Goal: Complete application form: Complete application form

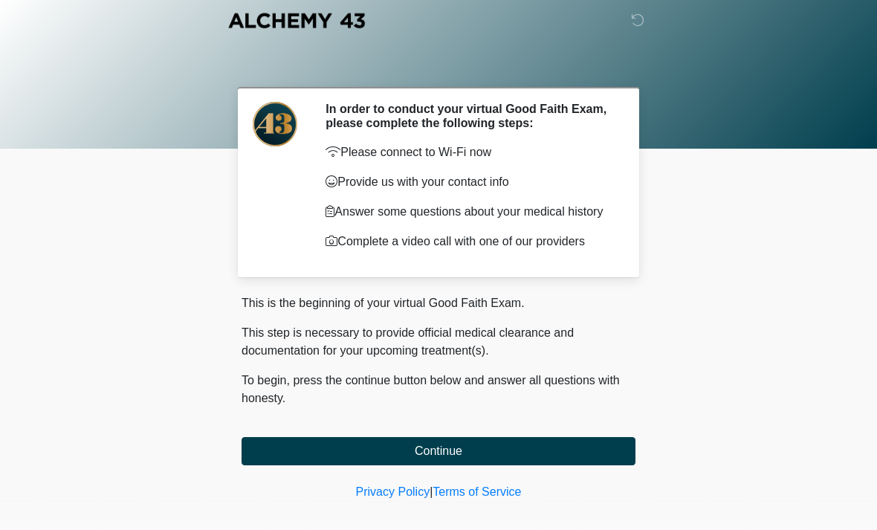
click at [473, 455] on button "Continue" at bounding box center [439, 451] width 394 height 28
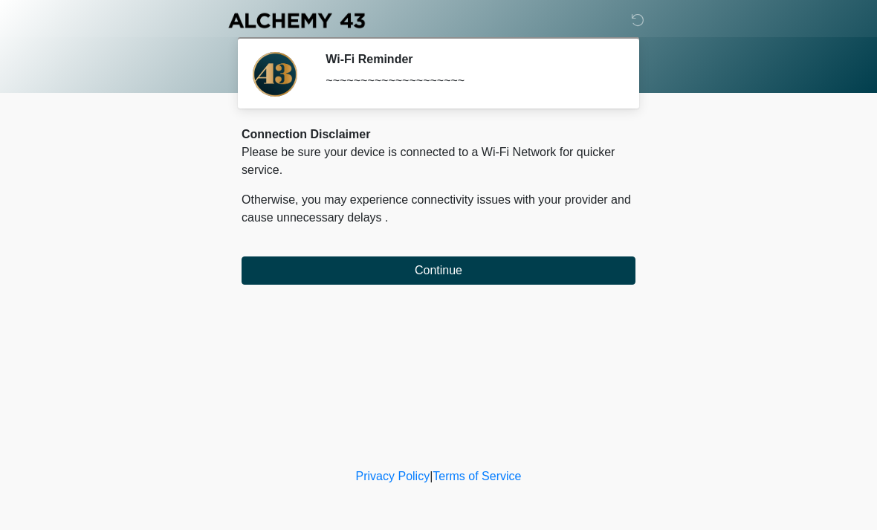
click at [614, 268] on button "Continue" at bounding box center [439, 270] width 394 height 28
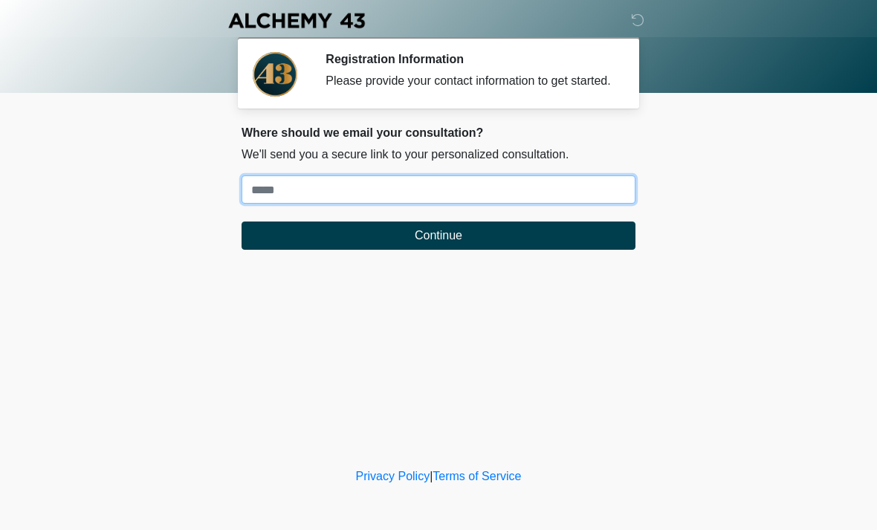
click at [586, 197] on input "Where should we email your treatment plan?" at bounding box center [439, 189] width 394 height 28
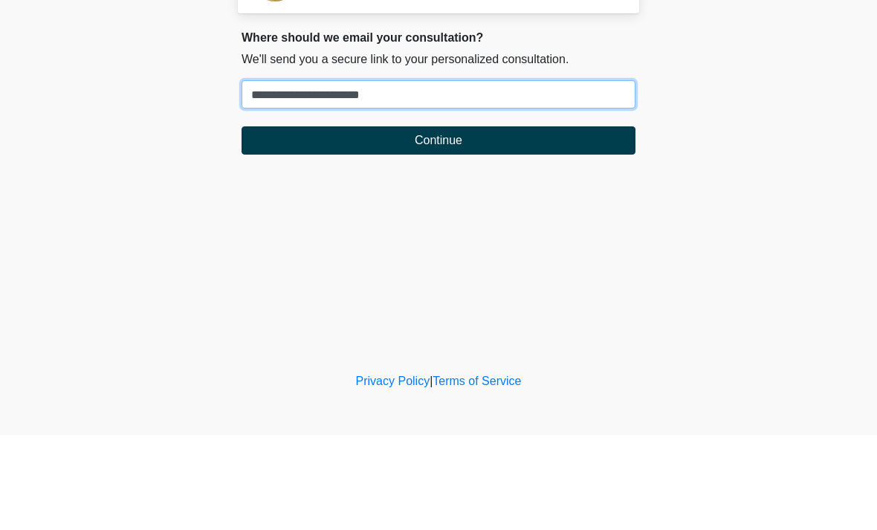
type input "**********"
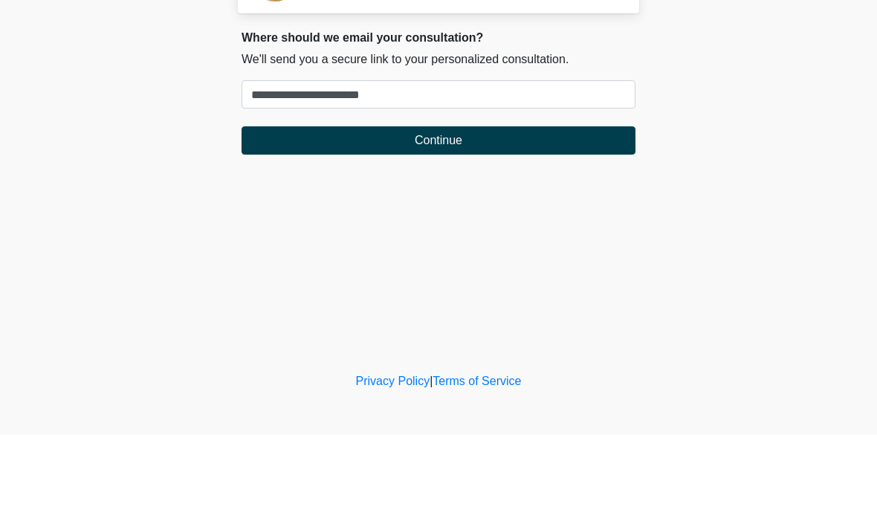
click at [583, 175] on form "**********" at bounding box center [439, 212] width 394 height 74
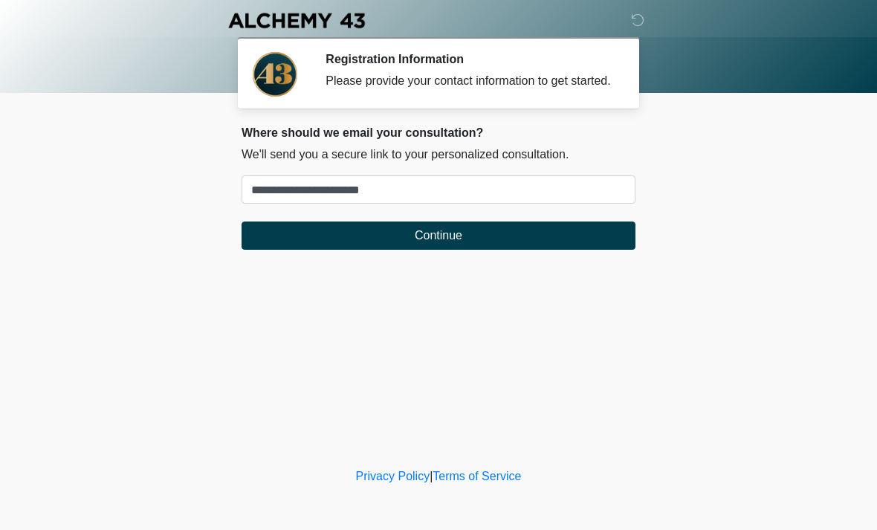
click at [543, 242] on button "Continue" at bounding box center [439, 235] width 394 height 28
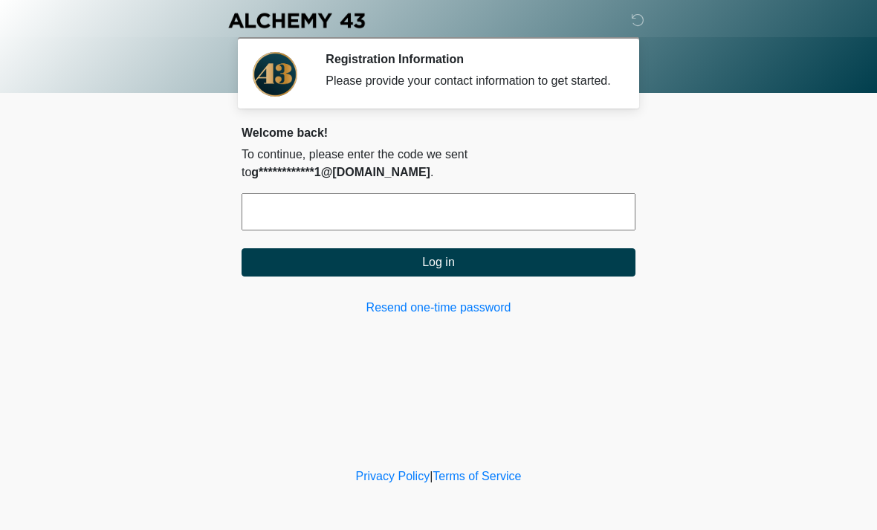
click at [583, 224] on input "text" at bounding box center [439, 211] width 394 height 37
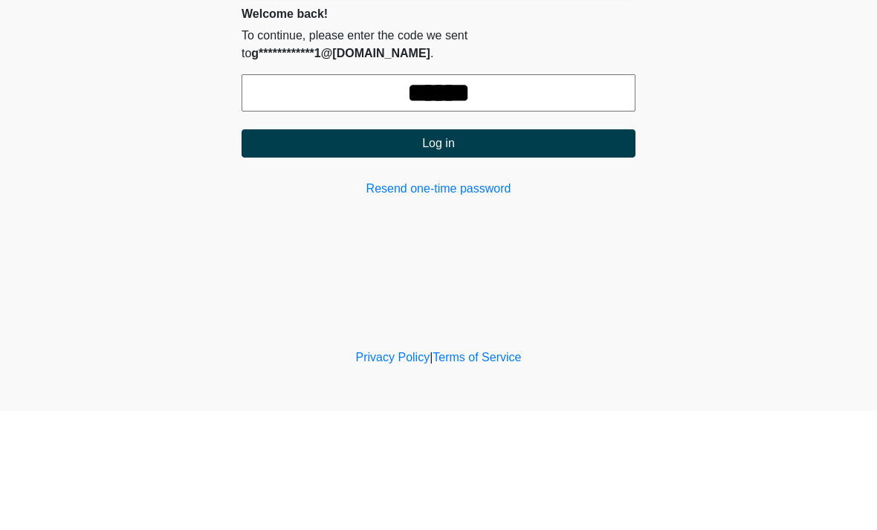
type input "******"
click at [530, 248] on button "Log in" at bounding box center [439, 262] width 394 height 28
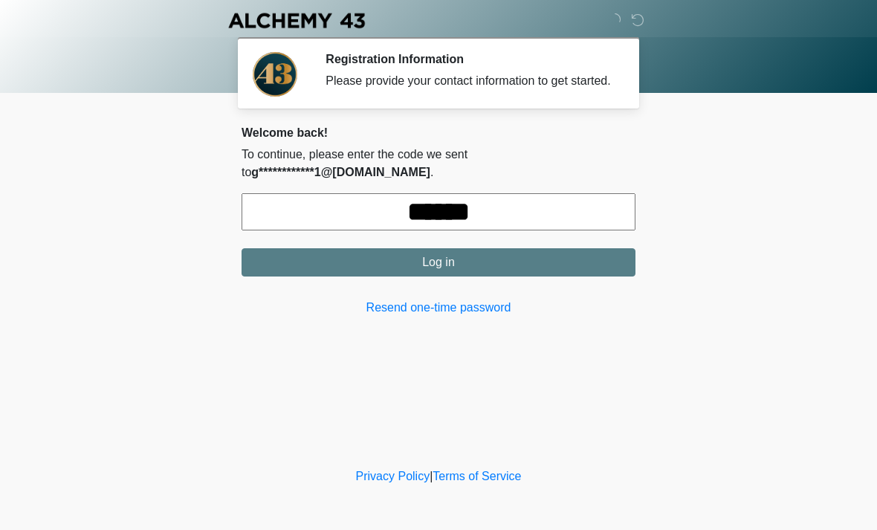
click at [571, 268] on button "Log in" at bounding box center [439, 262] width 394 height 28
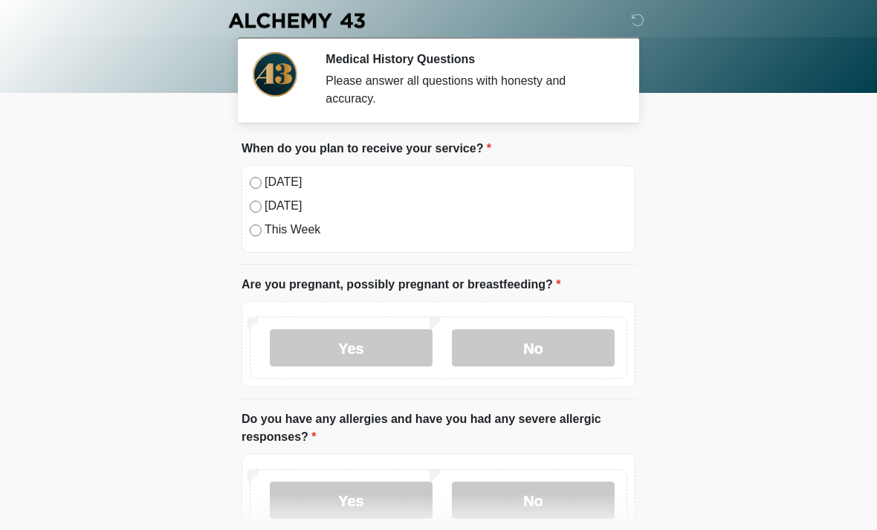
click at [265, 181] on label "Today" at bounding box center [446, 182] width 363 height 18
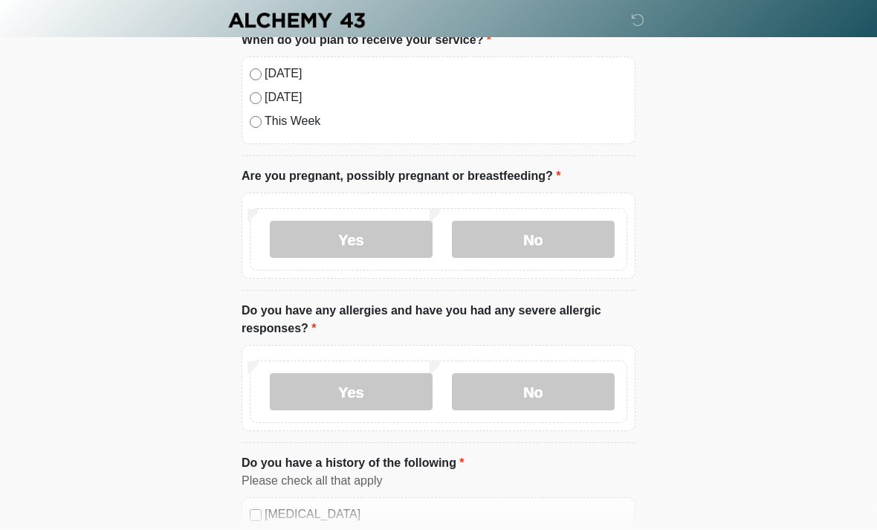
scroll to position [106, 0]
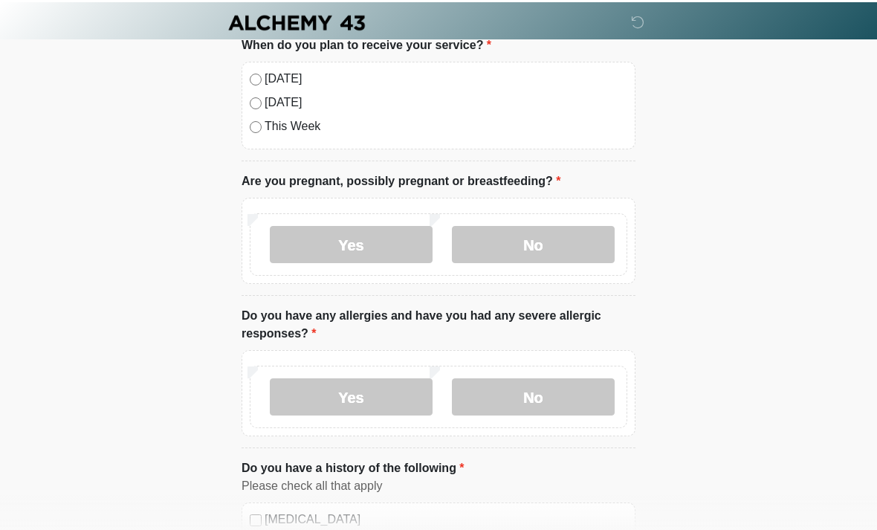
click at [593, 219] on div "Yes No" at bounding box center [439, 242] width 378 height 62
click at [582, 243] on label "No" at bounding box center [533, 242] width 163 height 37
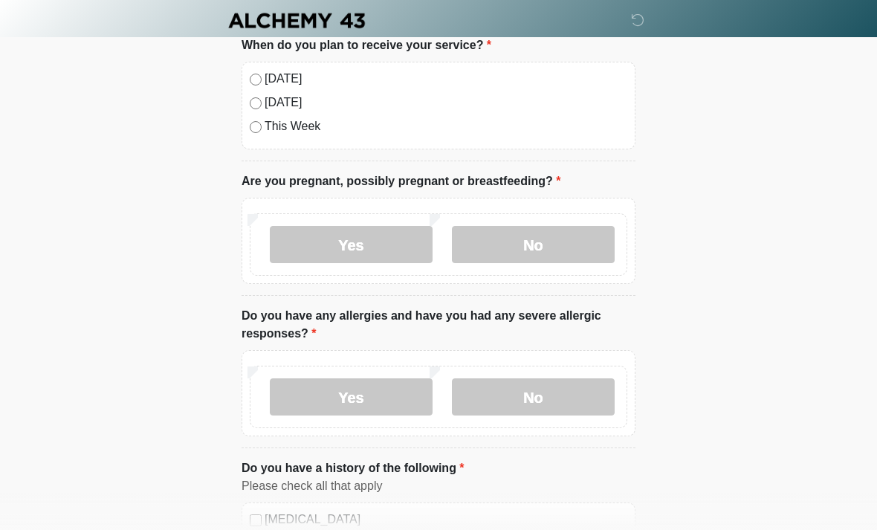
click at [568, 397] on label "No" at bounding box center [533, 396] width 163 height 37
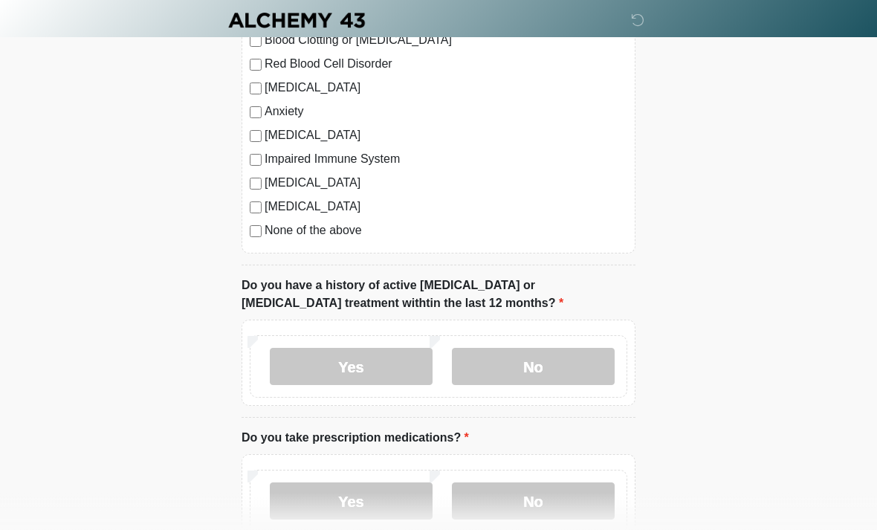
scroll to position [680, 0]
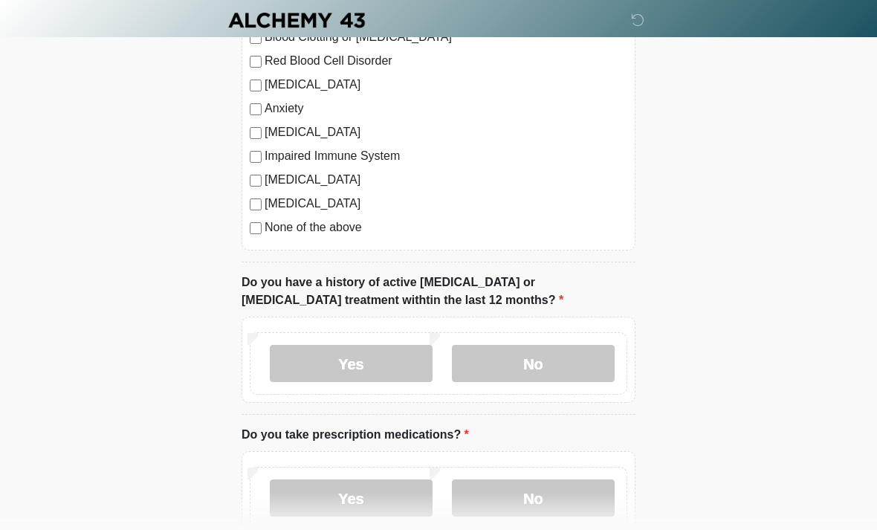
click at [575, 348] on label "No" at bounding box center [533, 364] width 163 height 37
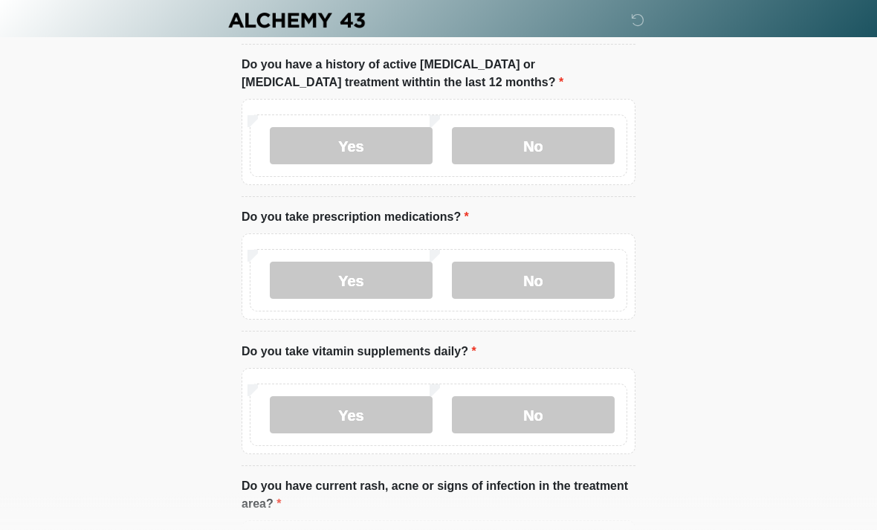
scroll to position [896, 0]
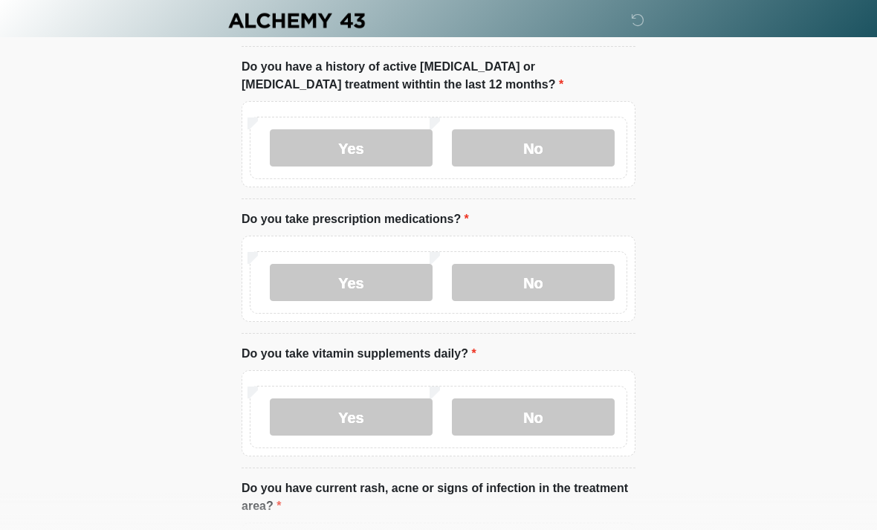
click at [327, 311] on div "Yes No" at bounding box center [439, 282] width 378 height 62
click at [319, 289] on label "Yes" at bounding box center [351, 282] width 163 height 37
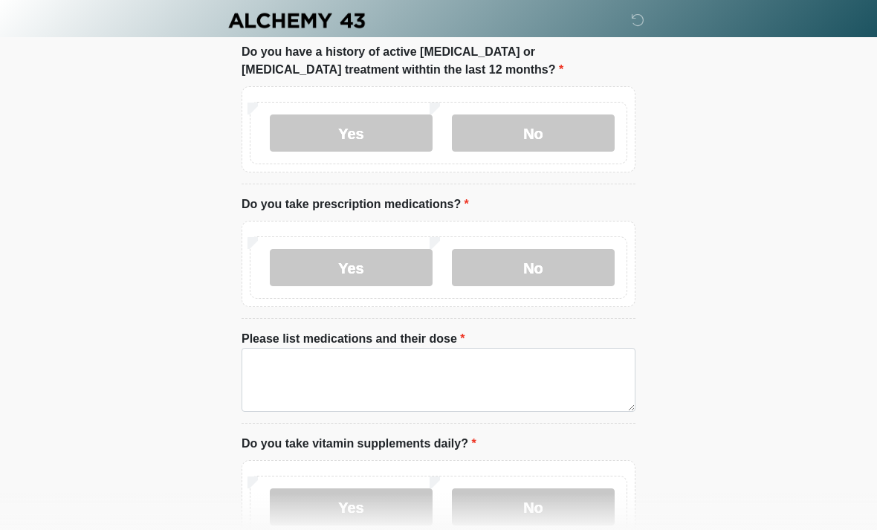
scroll to position [981, 0]
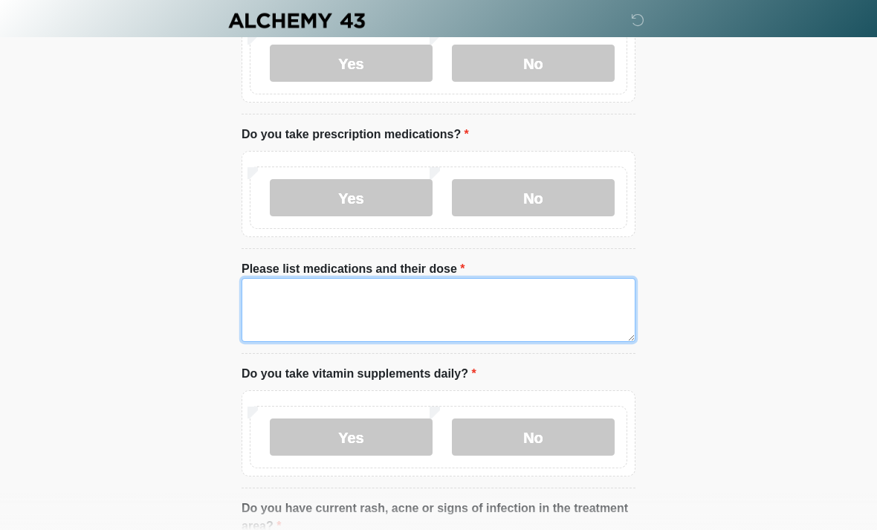
click at [301, 305] on textarea "Please list medications and their dose" at bounding box center [439, 310] width 394 height 64
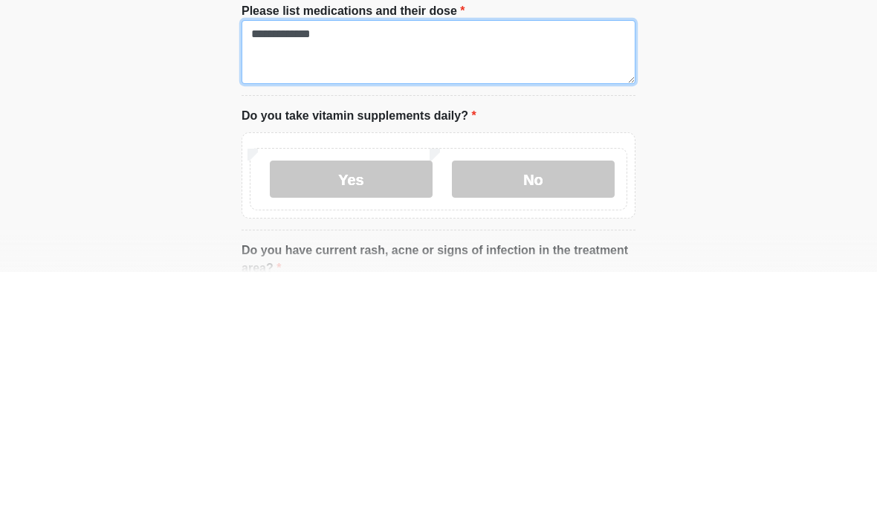
type textarea "**********"
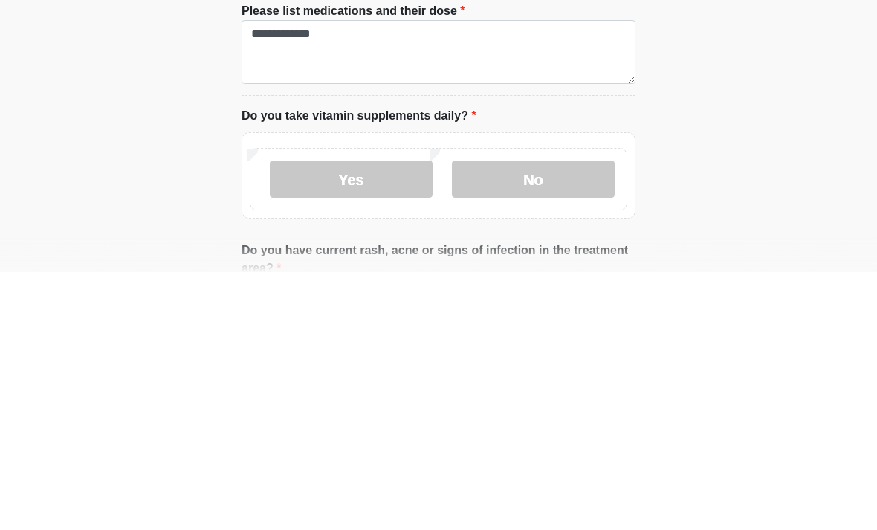
click at [553, 418] on label "No" at bounding box center [533, 436] width 163 height 37
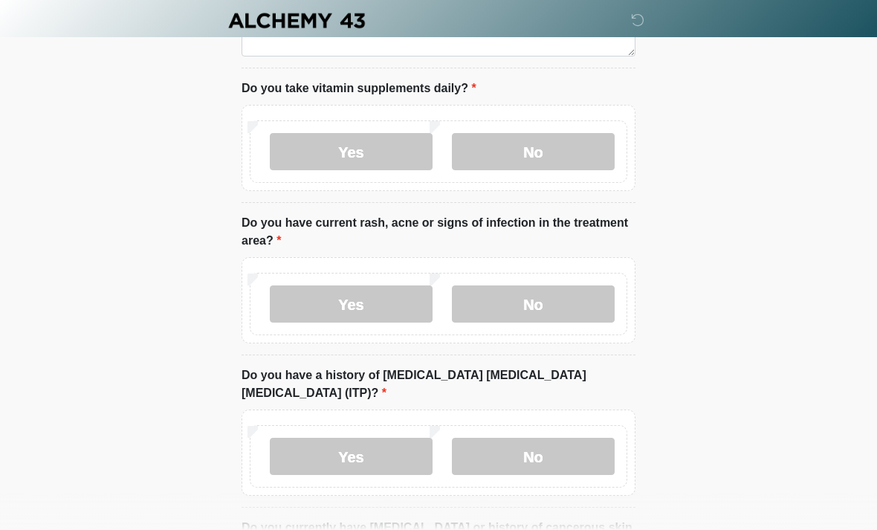
scroll to position [1282, 0]
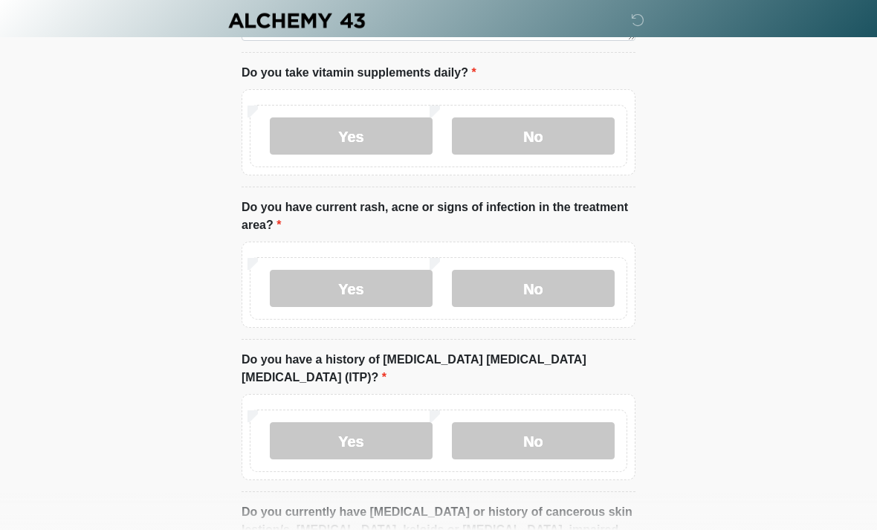
click at [580, 288] on label "No" at bounding box center [533, 288] width 163 height 37
click at [568, 437] on label "No" at bounding box center [533, 440] width 163 height 37
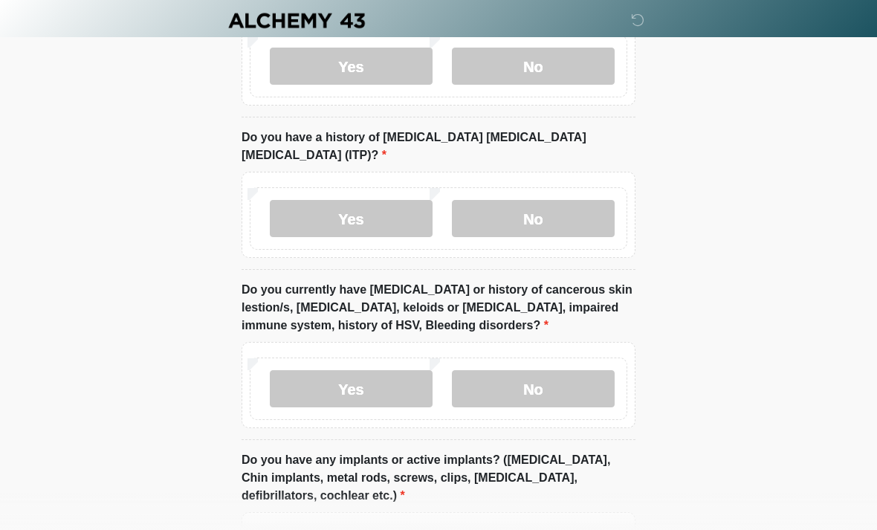
click at [566, 370] on label "No" at bounding box center [533, 388] width 163 height 37
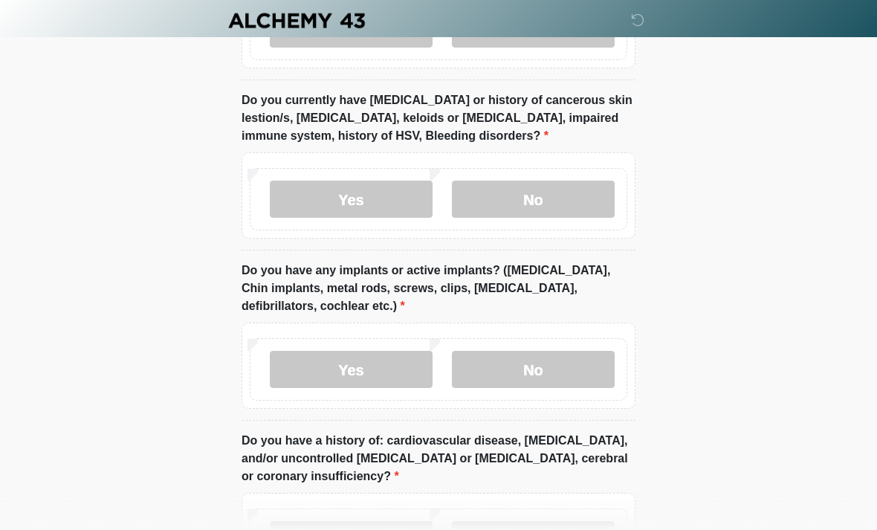
click at [575, 351] on label "No" at bounding box center [533, 369] width 163 height 37
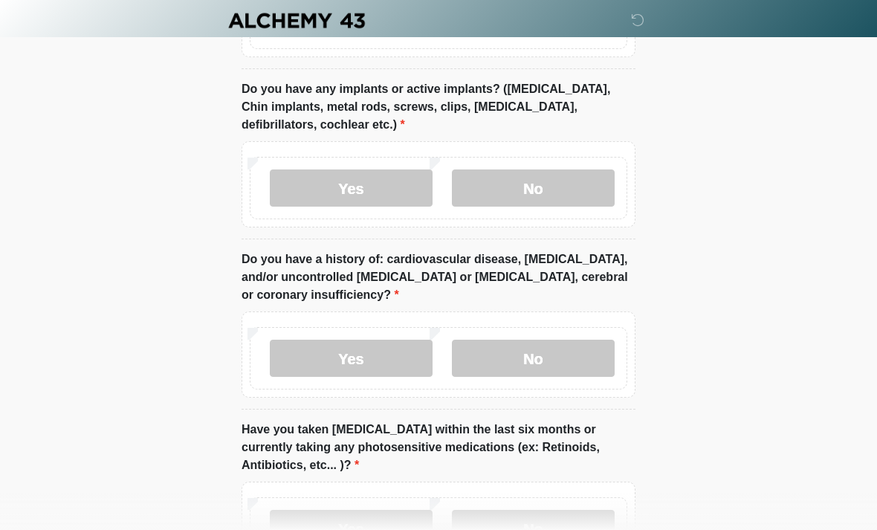
click at [565, 343] on label "No" at bounding box center [533, 358] width 163 height 37
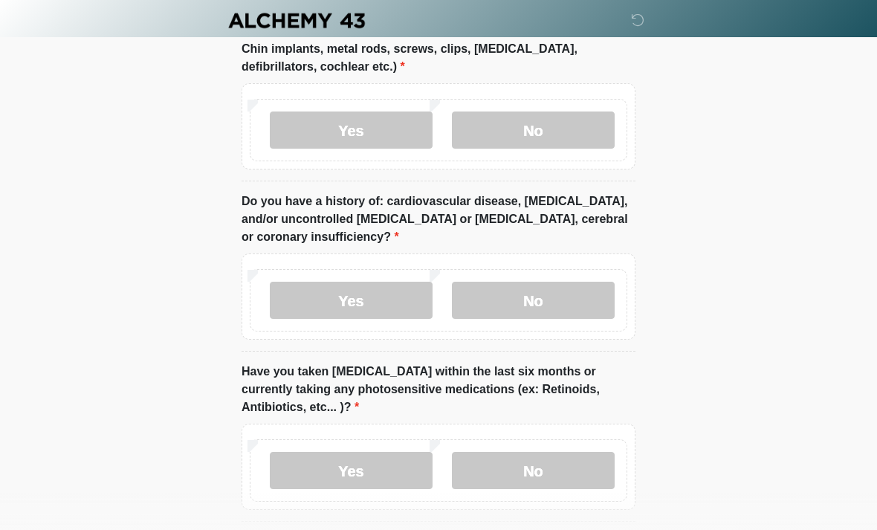
scroll to position [1975, 0]
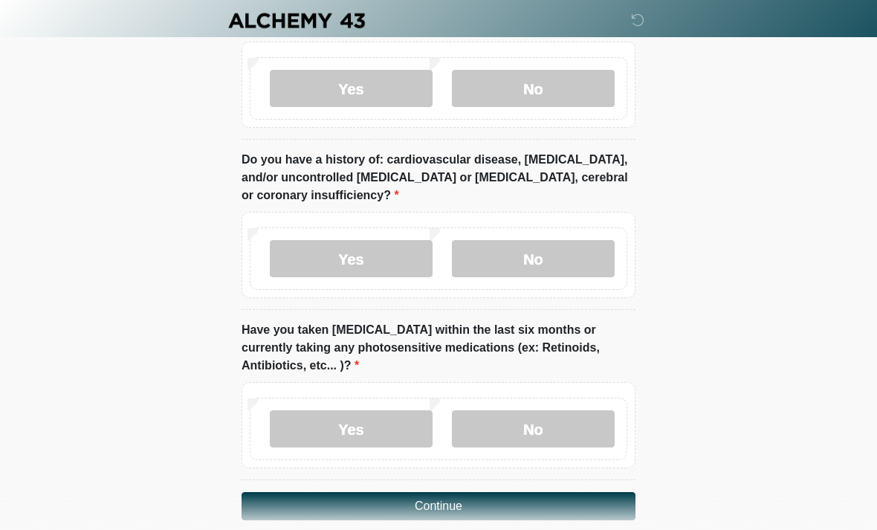
click at [574, 410] on label "No" at bounding box center [533, 428] width 163 height 37
click at [573, 492] on button "Continue" at bounding box center [439, 506] width 394 height 28
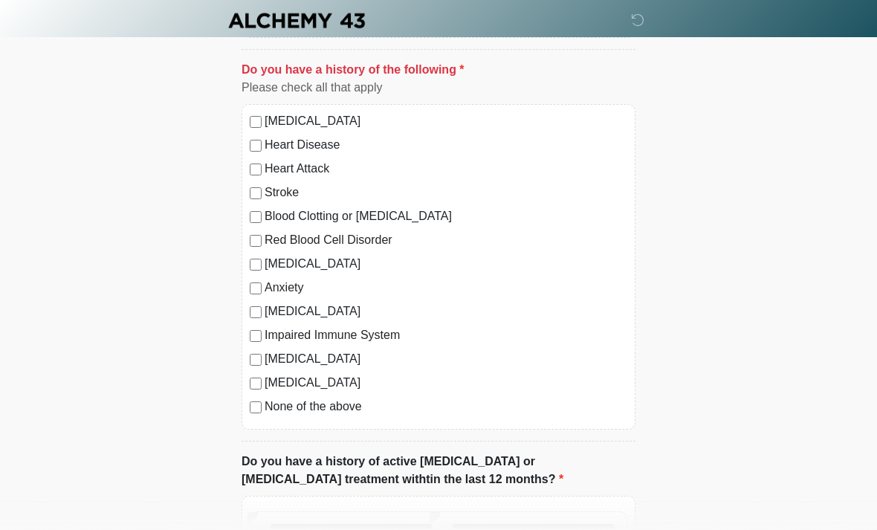
click at [328, 409] on label "None of the above" at bounding box center [446, 407] width 363 height 18
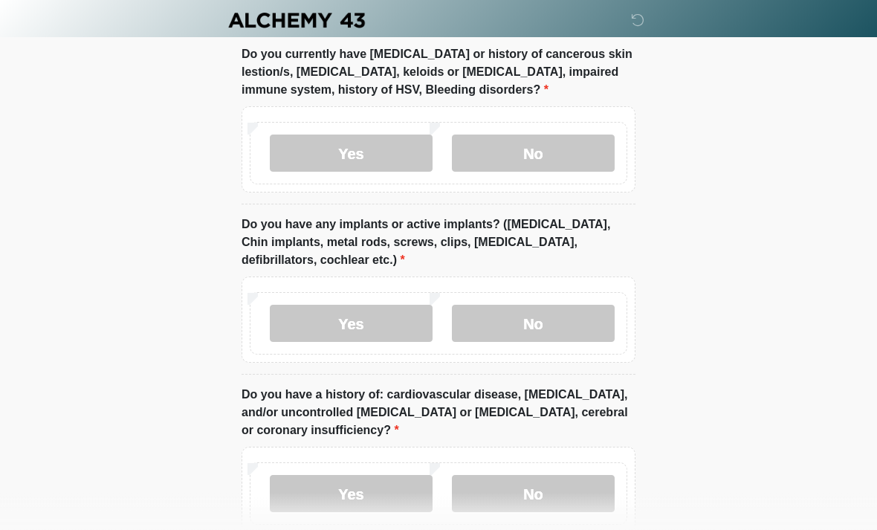
scroll to position [1975, 0]
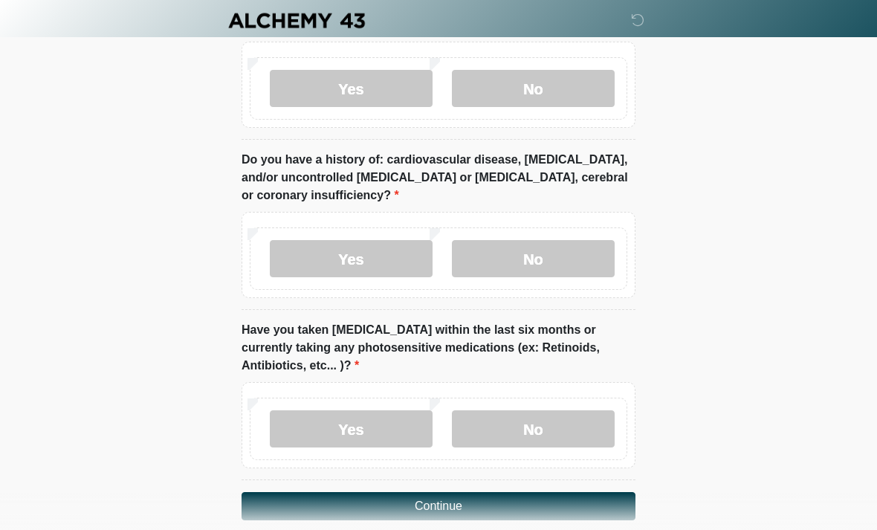
click at [546, 492] on button "Continue" at bounding box center [439, 506] width 394 height 28
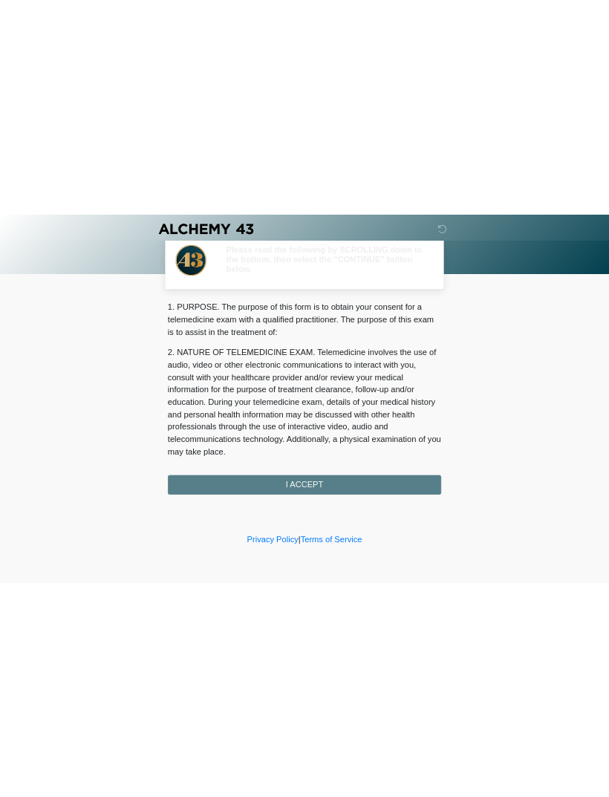
scroll to position [0, 0]
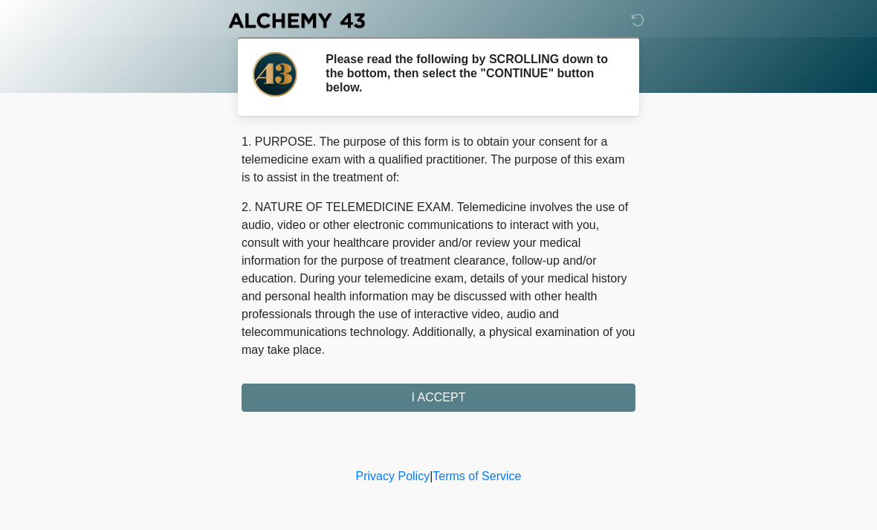
click at [580, 397] on div "1. PURPOSE. The purpose of this form is to obtain your consent for a telemedici…" at bounding box center [439, 272] width 394 height 279
click at [564, 394] on div "1. PURPOSE. The purpose of this form is to obtain your consent for a telemedici…" at bounding box center [439, 272] width 394 height 279
click at [523, 390] on div "1. PURPOSE. The purpose of this form is to obtain your consent for a telemedici…" at bounding box center [439, 272] width 394 height 279
click at [477, 386] on div "1. PURPOSE. The purpose of this form is to obtain your consent for a telemedici…" at bounding box center [439, 272] width 394 height 279
click at [473, 398] on div "1. PURPOSE. The purpose of this form is to obtain your consent for a telemedici…" at bounding box center [439, 272] width 394 height 279
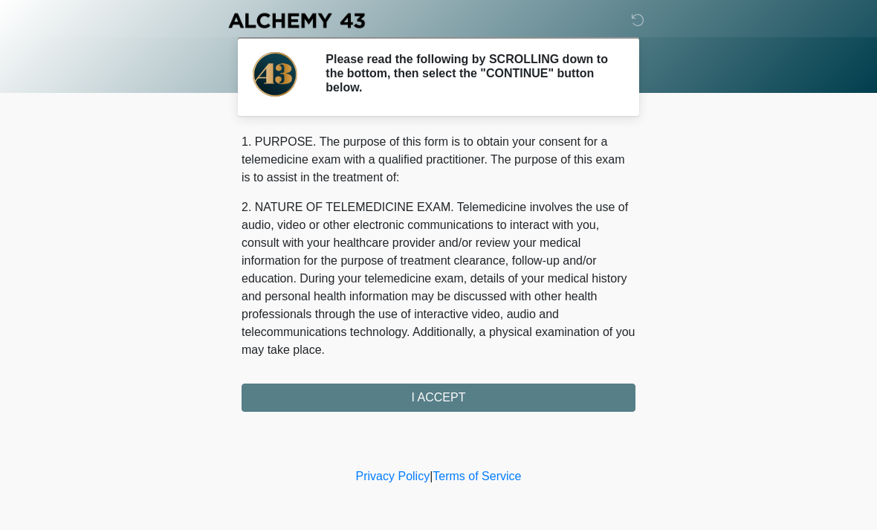
click at [487, 399] on div "1. PURPOSE. The purpose of this form is to obtain your consent for a telemedici…" at bounding box center [439, 272] width 394 height 279
click at [453, 386] on div "1. PURPOSE. The purpose of this form is to obtain your consent for a telemedici…" at bounding box center [439, 272] width 394 height 279
click at [452, 398] on div "1. PURPOSE. The purpose of this form is to obtain your consent for a telemedici…" at bounding box center [439, 272] width 394 height 279
click at [447, 391] on div "1. PURPOSE. The purpose of this form is to obtain your consent for a telemedici…" at bounding box center [439, 272] width 394 height 279
click at [436, 390] on div "1. PURPOSE. The purpose of this form is to obtain your consent for a telemedici…" at bounding box center [439, 272] width 394 height 279
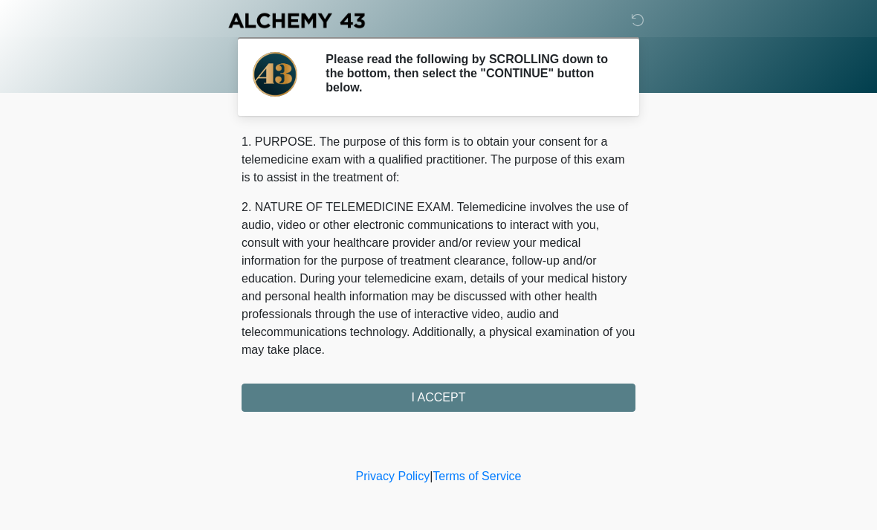
click at [444, 397] on div "1. PURPOSE. The purpose of this form is to obtain your consent for a telemedici…" at bounding box center [439, 272] width 394 height 279
click at [444, 396] on div "1. PURPOSE. The purpose of this form is to obtain your consent for a telemedici…" at bounding box center [439, 272] width 394 height 279
click at [463, 403] on div "1. PURPOSE. The purpose of this form is to obtain your consent for a telemedici…" at bounding box center [439, 272] width 394 height 279
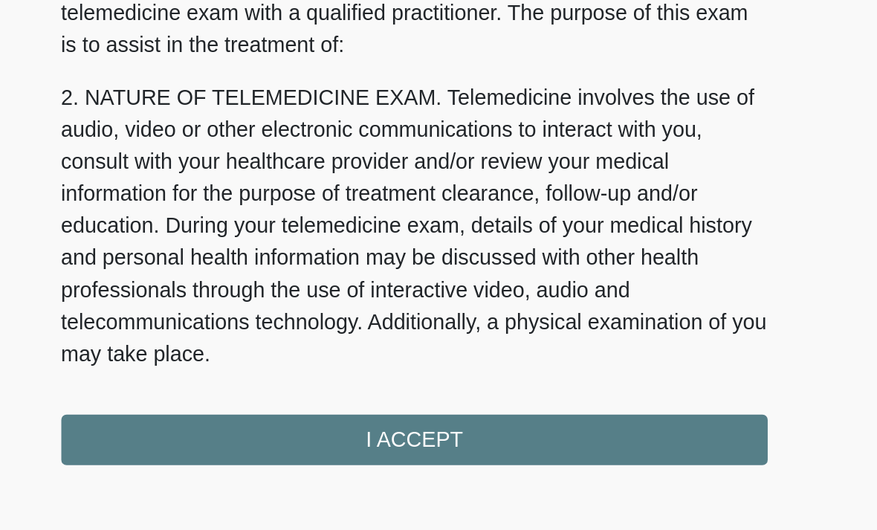
click at [242, 249] on div "1. PURPOSE. The purpose of this form is to obtain your consent for a telemedici…" at bounding box center [439, 272] width 394 height 279
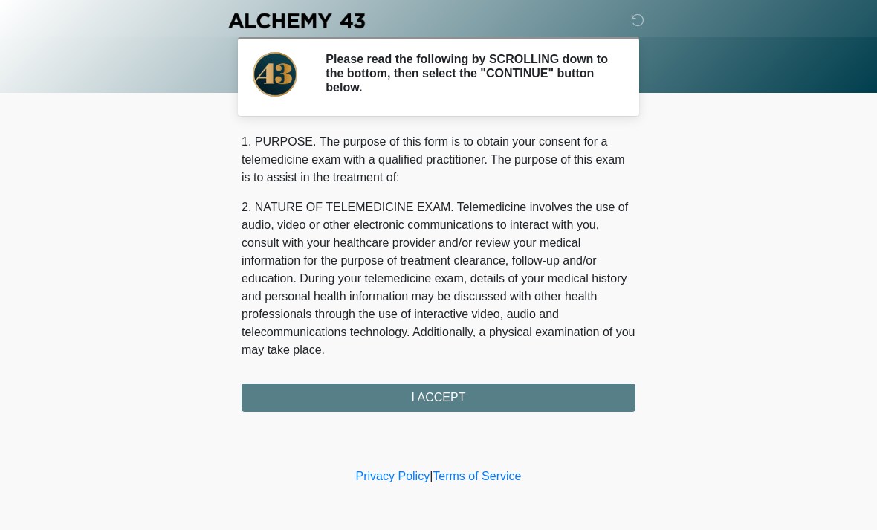
click at [495, 476] on link "Terms of Service" at bounding box center [477, 476] width 88 height 13
click at [519, 405] on div "1. PURPOSE. The purpose of this form is to obtain your consent for a telemedici…" at bounding box center [439, 272] width 394 height 279
click at [459, 389] on div "1. PURPOSE. The purpose of this form is to obtain your consent for a telemedici…" at bounding box center [439, 272] width 394 height 279
click at [459, 388] on div "1. PURPOSE. The purpose of this form is to obtain your consent for a telemedici…" at bounding box center [439, 272] width 394 height 279
click at [448, 397] on div "1. PURPOSE. The purpose of this form is to obtain your consent for a telemedici…" at bounding box center [439, 272] width 394 height 279
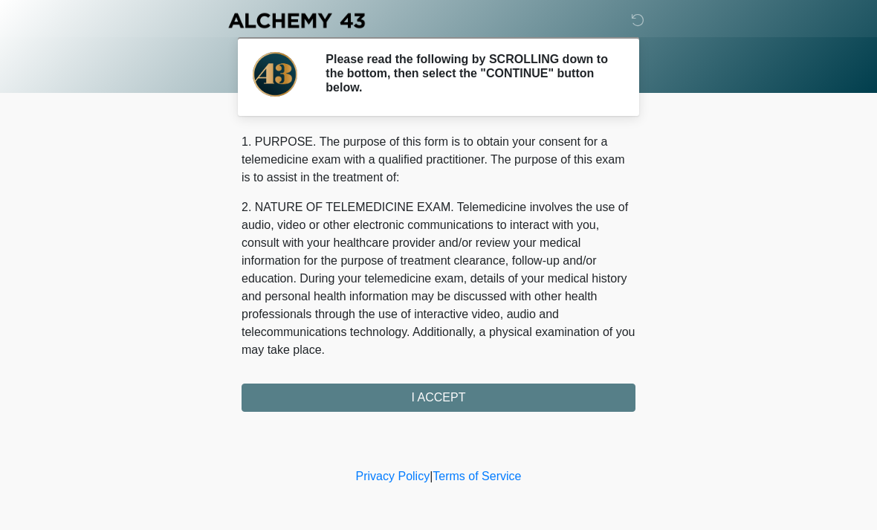
click at [447, 397] on div "1. PURPOSE. The purpose of this form is to obtain your consent for a telemedici…" at bounding box center [439, 272] width 394 height 279
click at [450, 399] on div "1. PURPOSE. The purpose of this form is to obtain your consent for a telemedici…" at bounding box center [439, 272] width 394 height 279
click at [447, 401] on div "1. PURPOSE. The purpose of this form is to obtain your consent for a telemedici…" at bounding box center [439, 272] width 394 height 279
click at [534, 86] on h2 "Please read the following by SCROLLING down to the bottom, then select the "CON…" at bounding box center [470, 73] width 288 height 43
click at [639, 27] on icon at bounding box center [637, 19] width 13 height 13
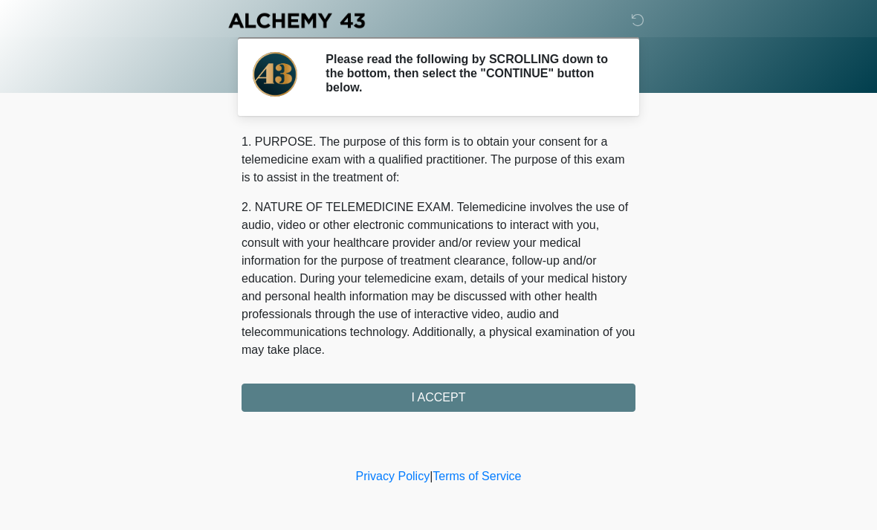
click at [462, 398] on div "1. PURPOSE. The purpose of this form is to obtain your consent for a telemedici…" at bounding box center [439, 272] width 394 height 279
click at [441, 396] on div "1. PURPOSE. The purpose of this form is to obtain your consent for a telemedici…" at bounding box center [439, 272] width 394 height 279
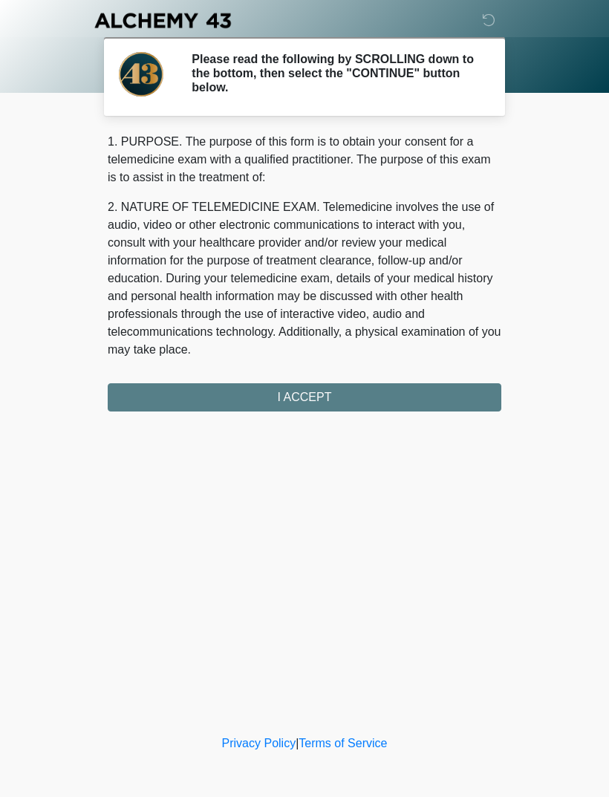
click at [424, 402] on div "1. PURPOSE. The purpose of this form is to obtain your consent for a telemedici…" at bounding box center [305, 272] width 394 height 279
click at [430, 392] on div "1. PURPOSE. The purpose of this form is to obtain your consent for a telemedici…" at bounding box center [305, 272] width 394 height 279
click at [204, 391] on div "1. PURPOSE. The purpose of this form is to obtain your consent for a telemedici…" at bounding box center [305, 272] width 394 height 279
click at [208, 430] on div "‎ ‎ ‎ ‎ Please read the following by SCROLLING down to the bottom, then select …" at bounding box center [305, 366] width 446 height 702
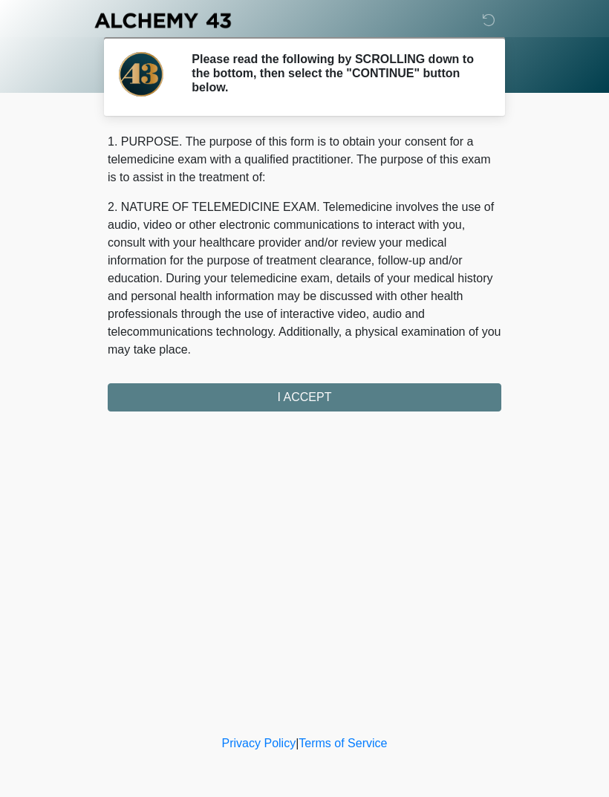
click at [180, 393] on div "1. PURPOSE. The purpose of this form is to obtain your consent for a telemedici…" at bounding box center [305, 272] width 394 height 279
click at [197, 386] on div "1. PURPOSE. The purpose of this form is to obtain your consent for a telemedici…" at bounding box center [305, 272] width 394 height 279
click at [227, 390] on div "1. PURPOSE. The purpose of this form is to obtain your consent for a telemedici…" at bounding box center [305, 272] width 394 height 279
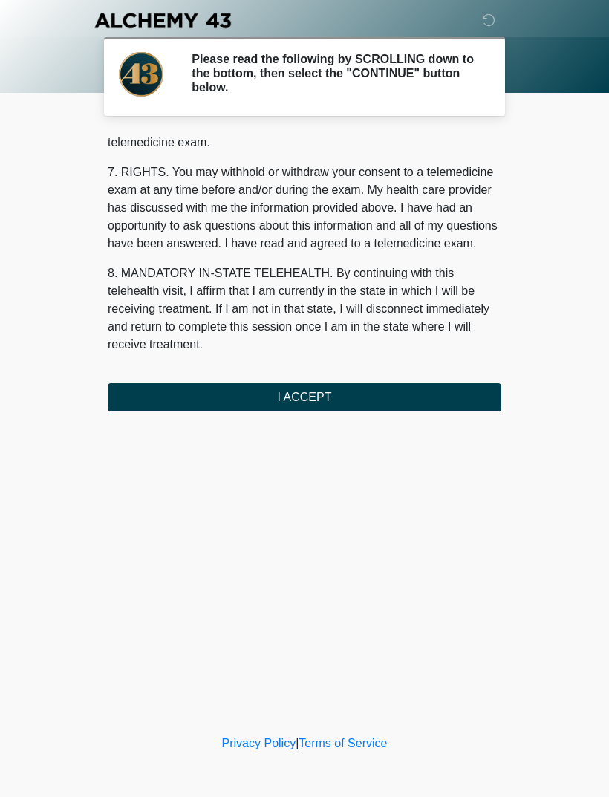
scroll to position [629, 0]
click at [420, 398] on button "I ACCEPT" at bounding box center [305, 397] width 394 height 28
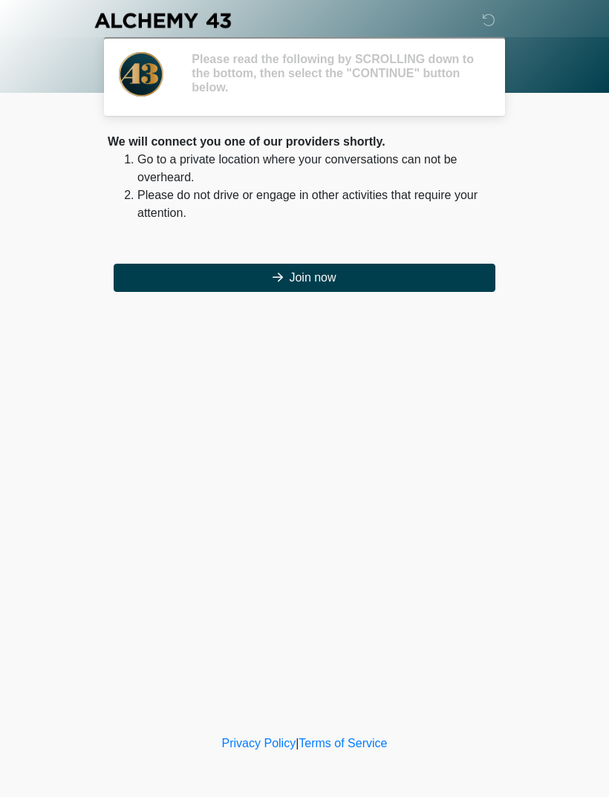
click at [415, 405] on div "‎ ‎ ‎ ‎ Please read the following by SCROLLING down to the bottom, then select …" at bounding box center [305, 366] width 446 height 702
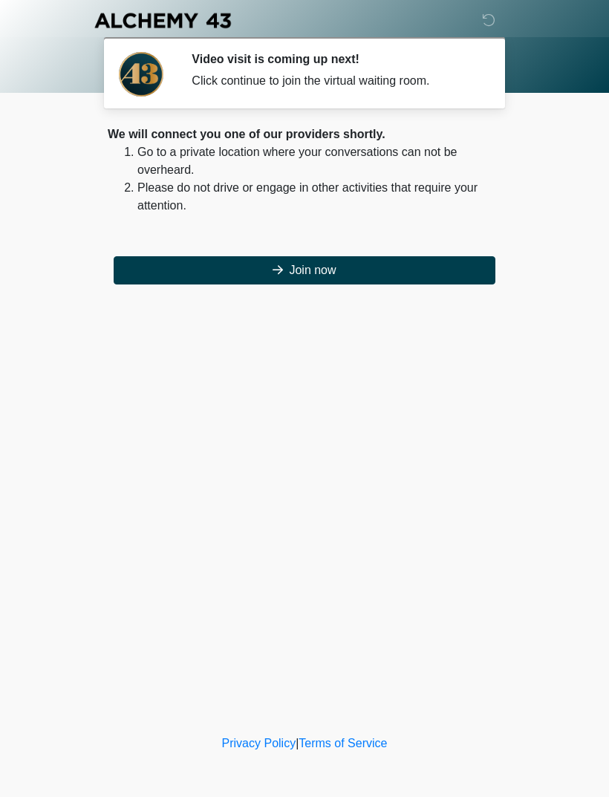
click at [450, 266] on button "Join now" at bounding box center [305, 270] width 382 height 28
click at [433, 271] on button "Join now" at bounding box center [305, 270] width 382 height 28
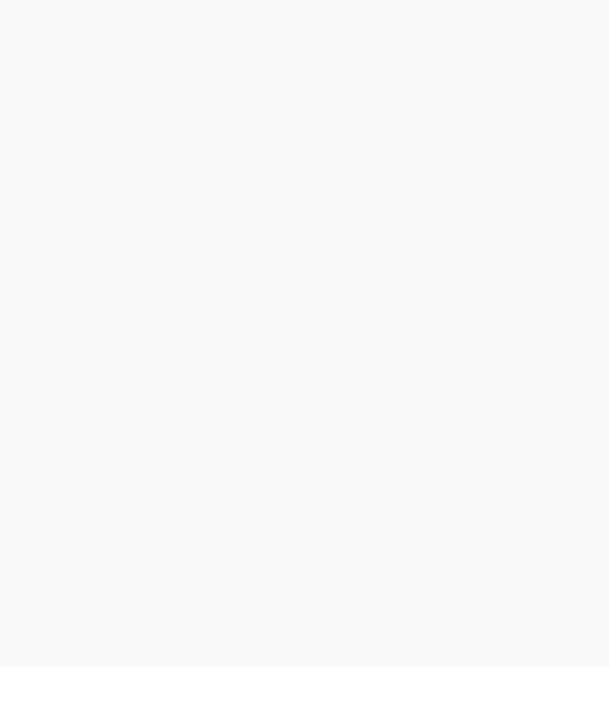
scroll to position [4, 0]
